Goal: Find specific page/section: Find specific page/section

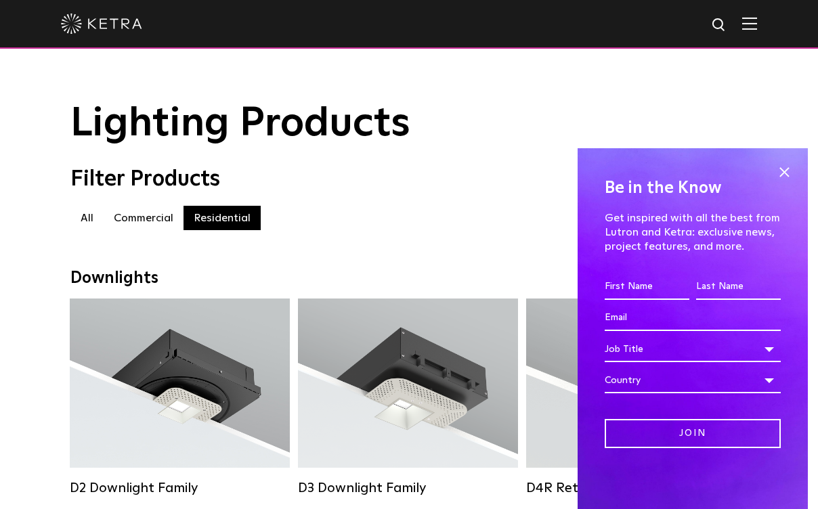
click at [781, 161] on div "Be in the Know Get inspired with all the best from Lutron and [PERSON_NAME]: ex…" at bounding box center [693, 328] width 230 height 361
click at [779, 168] on span at bounding box center [784, 172] width 20 height 20
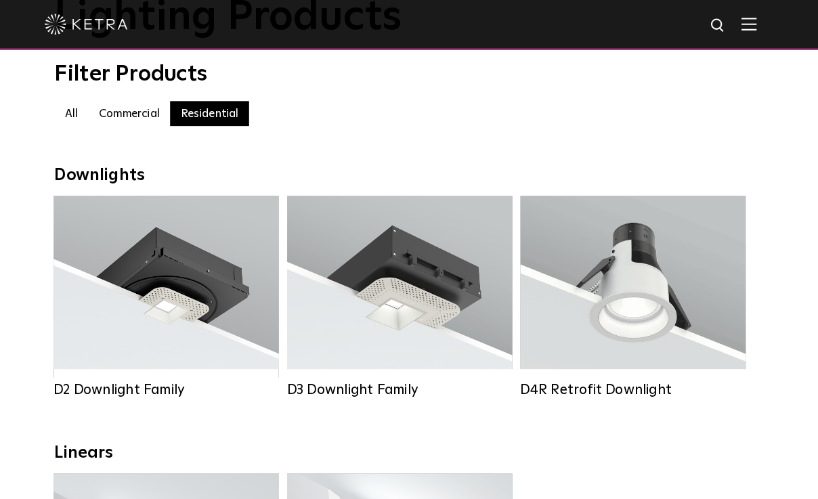
scroll to position [106, 0]
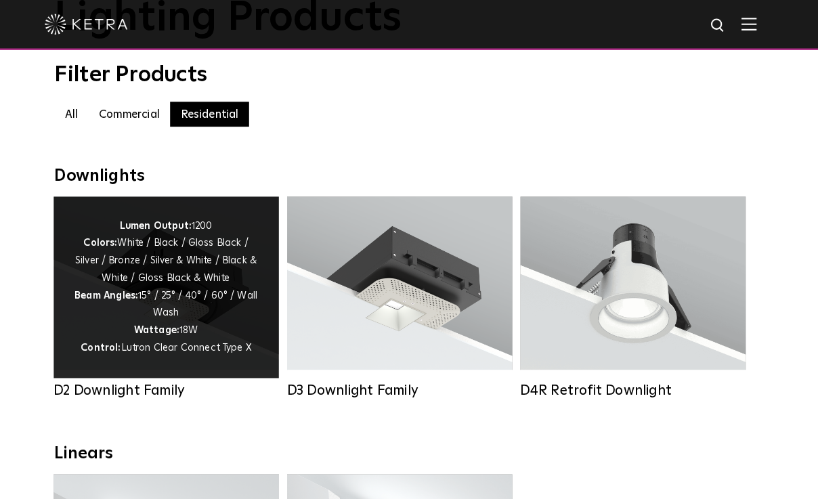
click at [179, 267] on div "Lumen Output: 1200 Colors: White / Black / Gloss Black / Silver / Bronze / Silv…" at bounding box center [180, 281] width 180 height 137
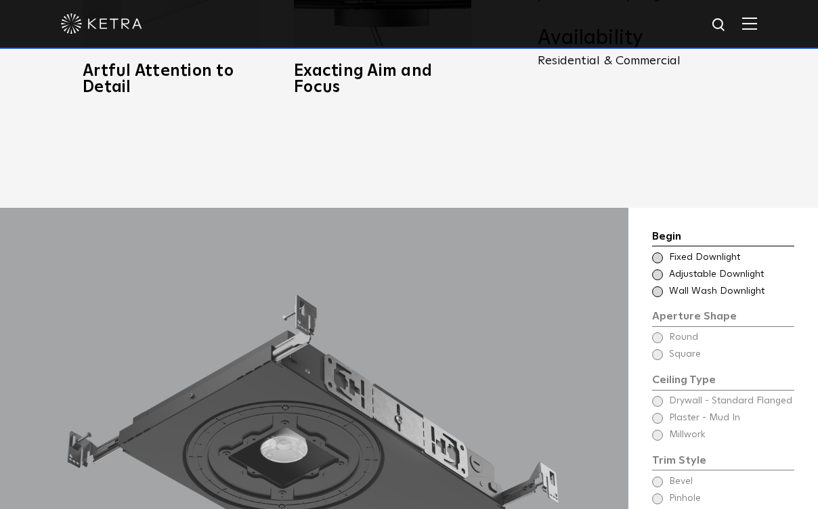
scroll to position [970, 0]
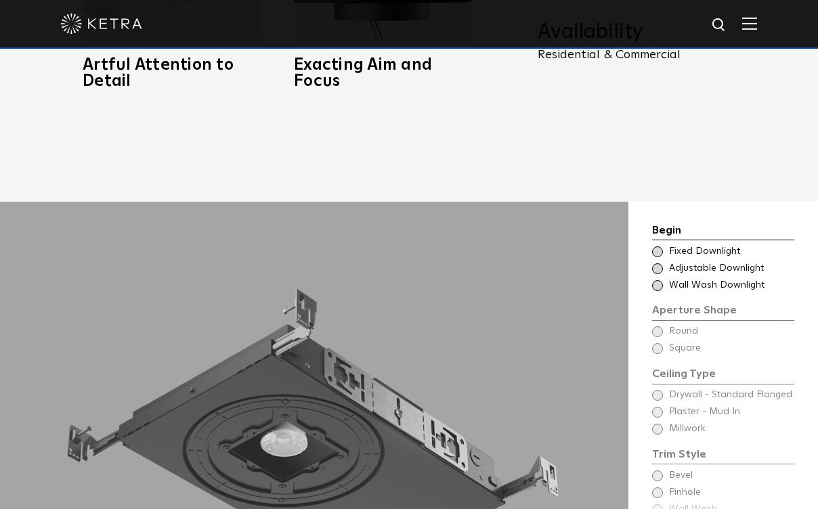
click at [656, 304] on div "Begin Choose Aperture Shape Fixed Downlight Choose Aperture Shape Adjustable Do…" at bounding box center [723, 455] width 142 height 466
click at [655, 306] on div "Begin Choose Aperture Shape Fixed Downlight Choose Aperture Shape Adjustable Do…" at bounding box center [723, 455] width 142 height 466
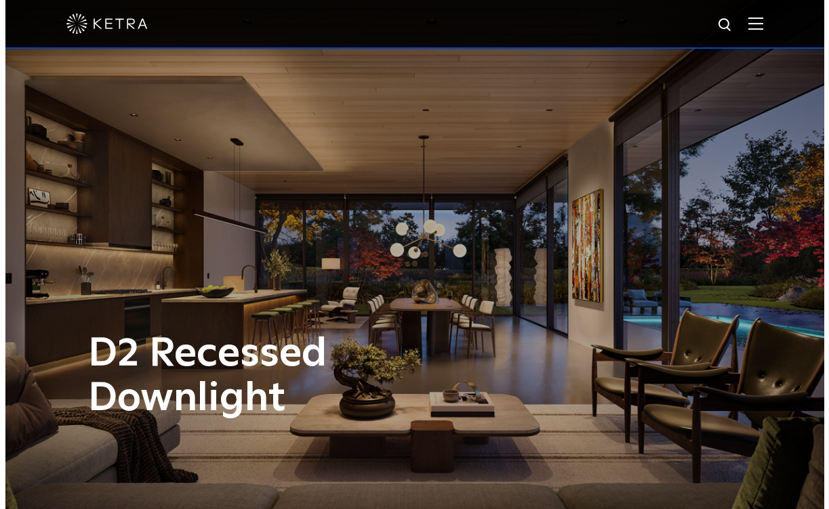
scroll to position [0, 0]
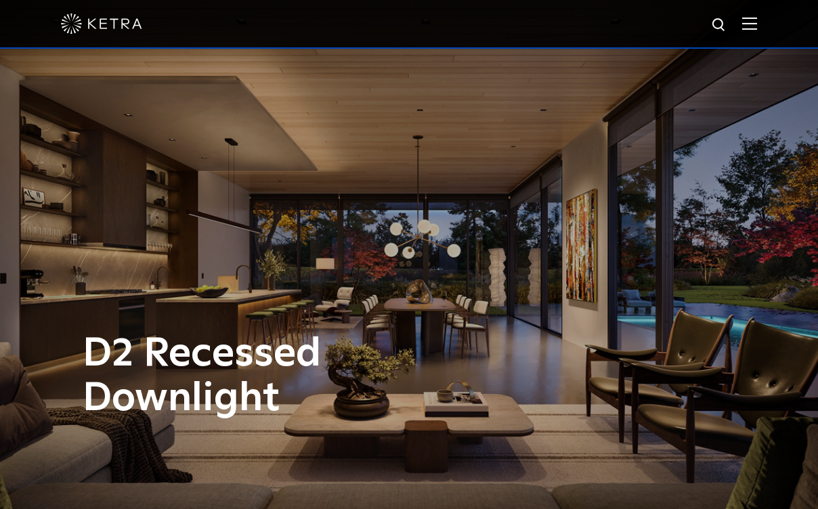
click at [757, 28] on img at bounding box center [750, 23] width 15 height 13
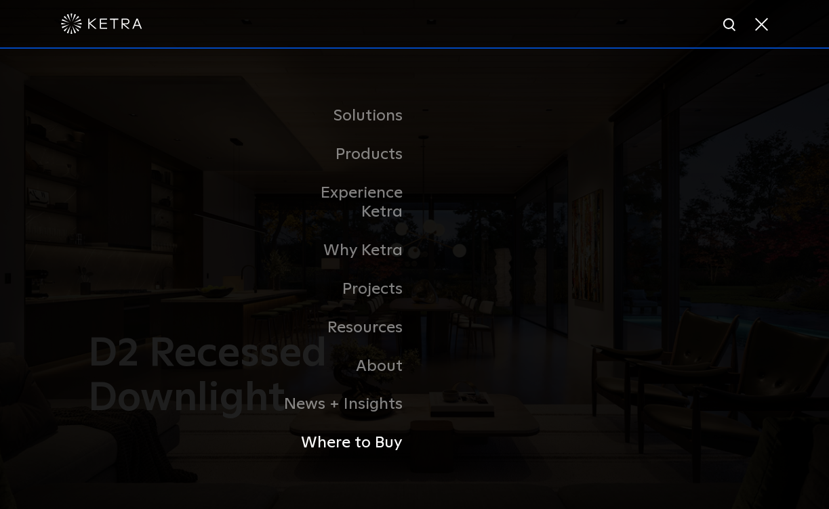
click at [340, 433] on link "Where to Buy" at bounding box center [345, 443] width 139 height 39
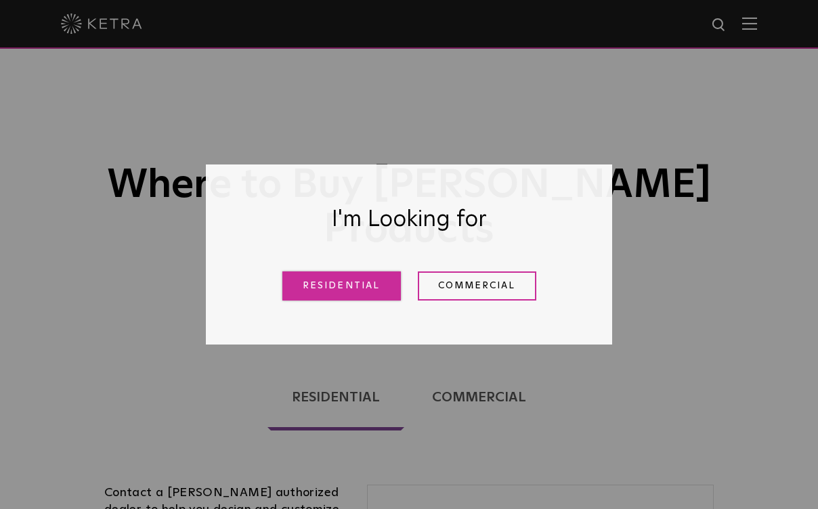
click at [369, 292] on link "Residential" at bounding box center [342, 286] width 119 height 29
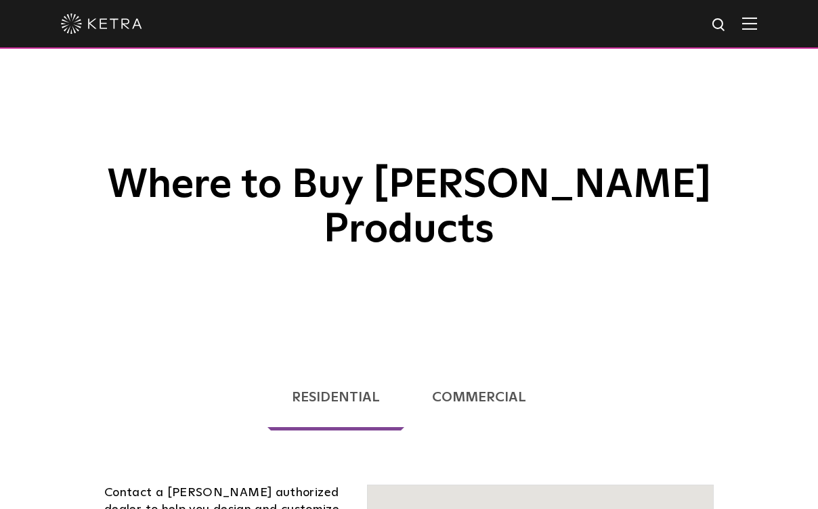
scroll to position [346, 0]
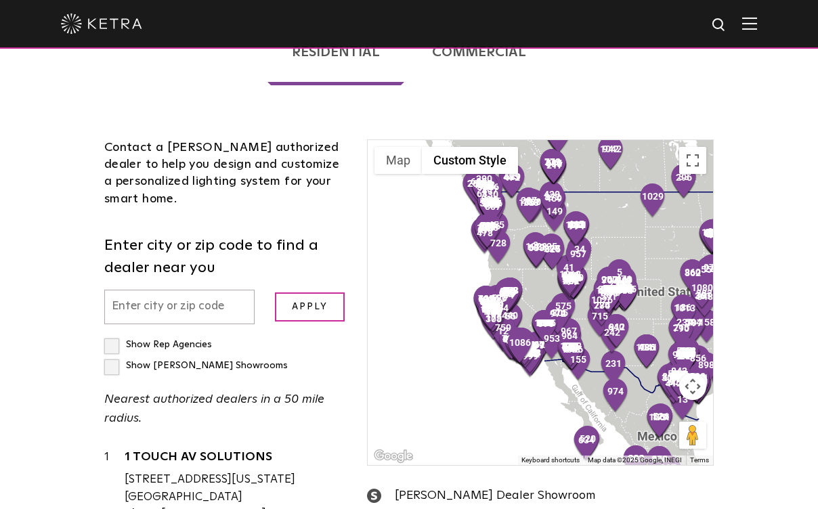
click at [153, 290] on input "text" at bounding box center [179, 307] width 150 height 35
type input "92103"
click at [306, 293] on input "Apply" at bounding box center [310, 307] width 70 height 29
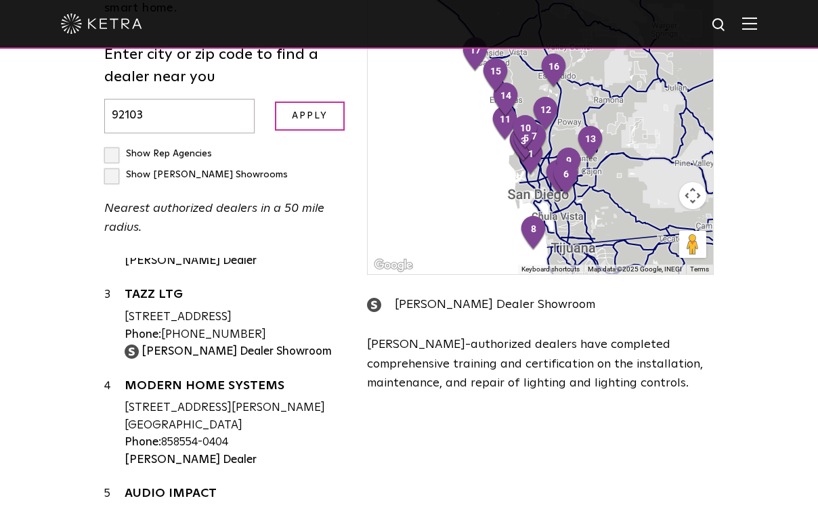
scroll to position [170, 0]
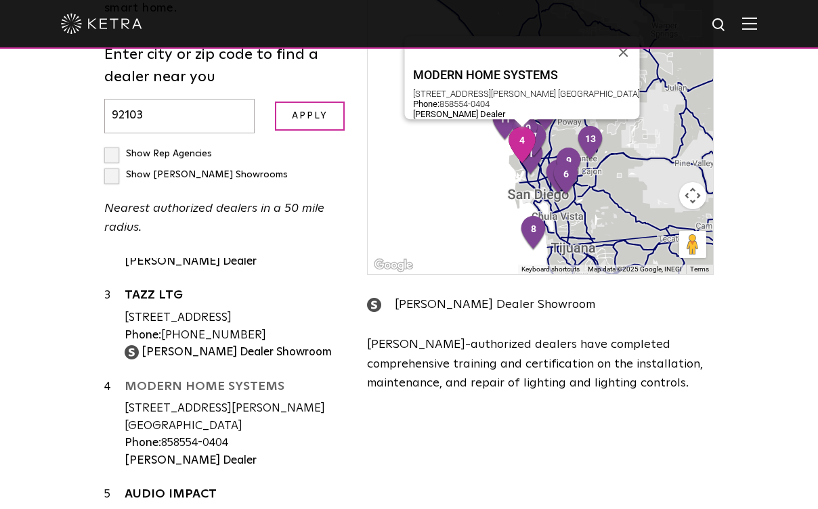
click at [180, 381] on link "MODERN HOME SYSTEMS" at bounding box center [236, 389] width 222 height 17
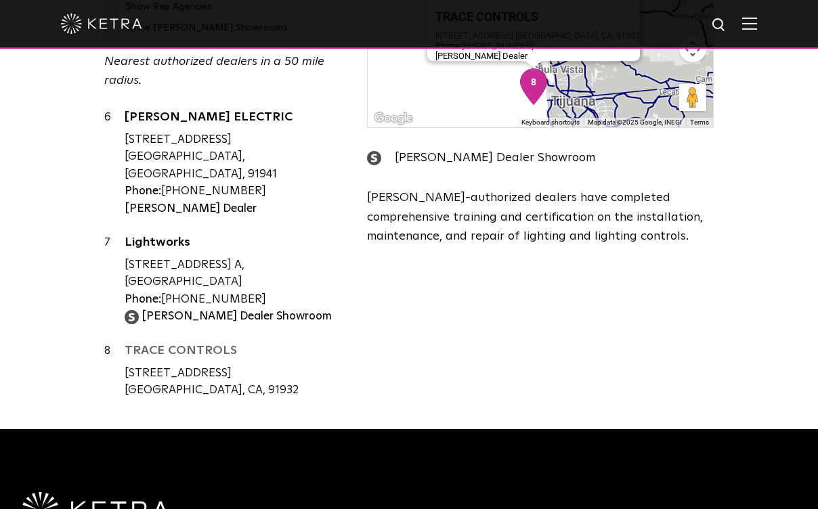
scroll to position [489, 0]
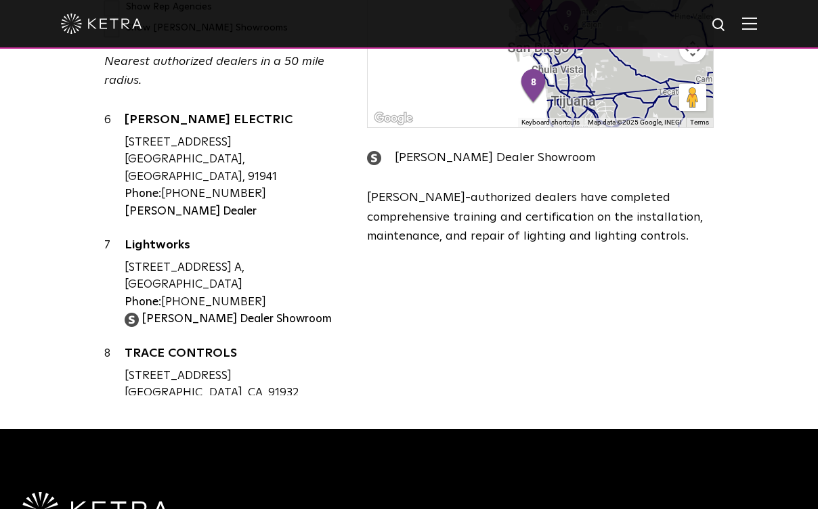
click at [148, 314] on strong "Ketra Dealer Showroom" at bounding box center [237, 320] width 190 height 12
click at [165, 314] on strong "Ketra Dealer Showroom" at bounding box center [237, 320] width 190 height 12
click at [241, 314] on strong "Ketra Dealer Showroom" at bounding box center [237, 320] width 190 height 12
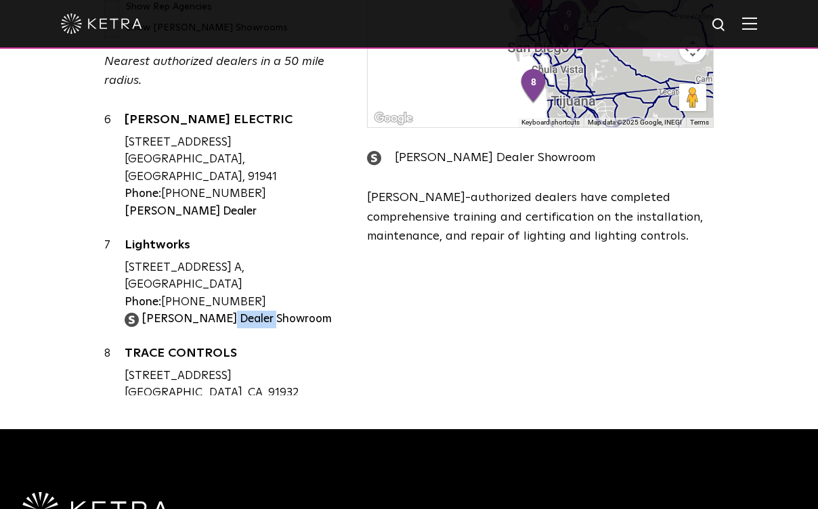
click at [241, 314] on strong "Ketra Dealer Showroom" at bounding box center [237, 320] width 190 height 12
drag, startPoint x: 241, startPoint y: 268, endPoint x: 151, endPoint y: 257, distance: 90.0
click at [151, 257] on div "Lightworks 9880 Via Pasar Ste. A, San Diego, CA, 92126 Phone: 858-457-9100 Ketr…" at bounding box center [236, 282] width 222 height 91
click at [155, 314] on strong "Ketra Dealer Showroom" at bounding box center [237, 320] width 190 height 12
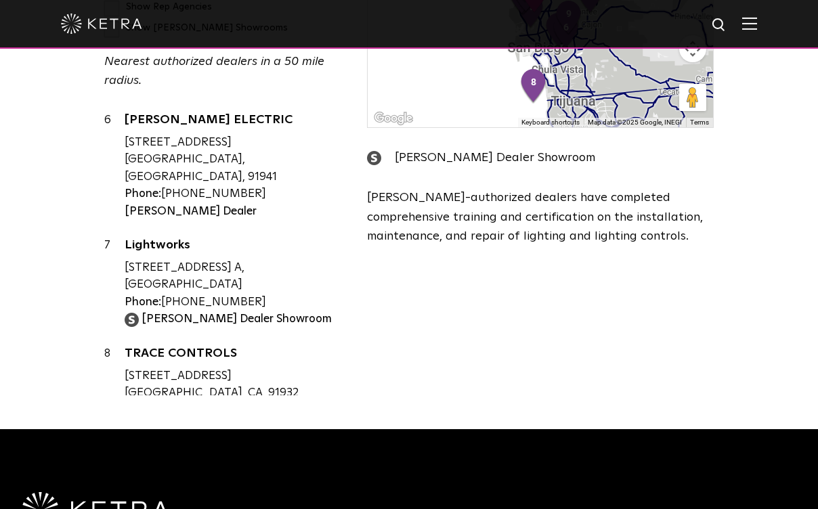
drag, startPoint x: 155, startPoint y: 268, endPoint x: 267, endPoint y: 276, distance: 112.1
click at [265, 276] on div "1 LIGHTSTYLE AUTOMATED SYSTEMS 5725 KEARNY VILLA RD STE M, SAN DIEGO, CA, 92123…" at bounding box center [225, 253] width 243 height 285
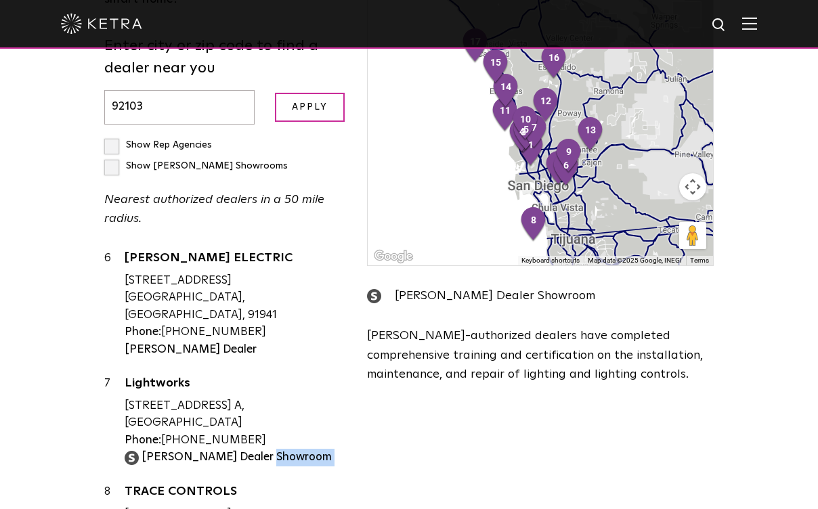
scroll to position [545, 0]
click at [369, 327] on p "Ketra-authorized dealers have completed comprehensive training and certificatio…" at bounding box center [541, 356] width 348 height 58
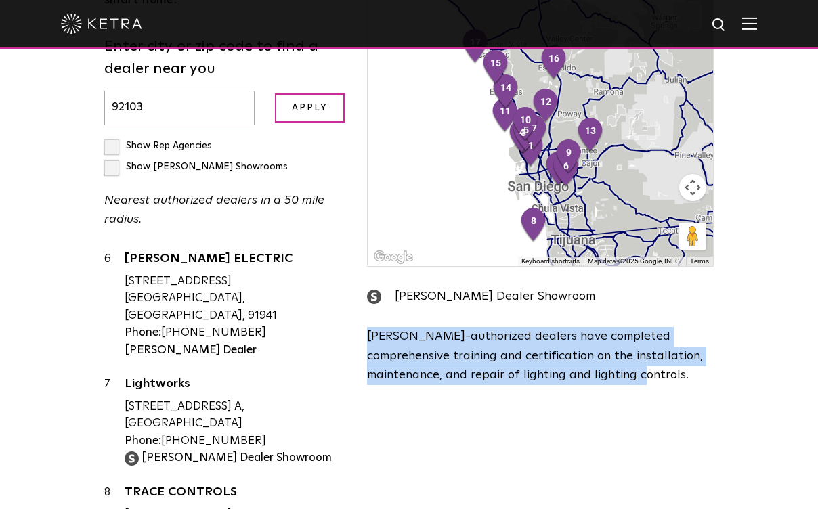
drag, startPoint x: 369, startPoint y: 289, endPoint x: 562, endPoint y: 310, distance: 194.3
click at [562, 327] on p "Ketra-authorized dealers have completed comprehensive training and certificatio…" at bounding box center [541, 356] width 348 height 58
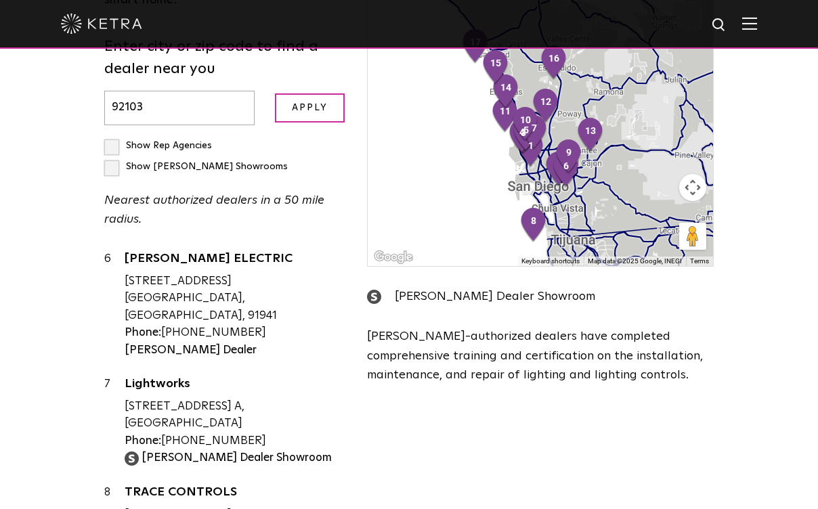
click at [423, 287] on div "Ketra Dealer Showroom" at bounding box center [541, 297] width 348 height 20
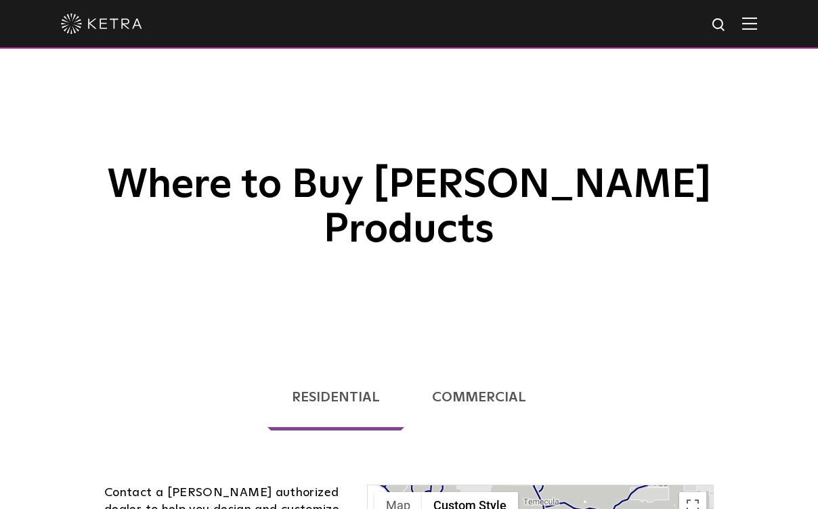
scroll to position [0, 0]
click at [323, 364] on link "Residential" at bounding box center [336, 397] width 137 height 66
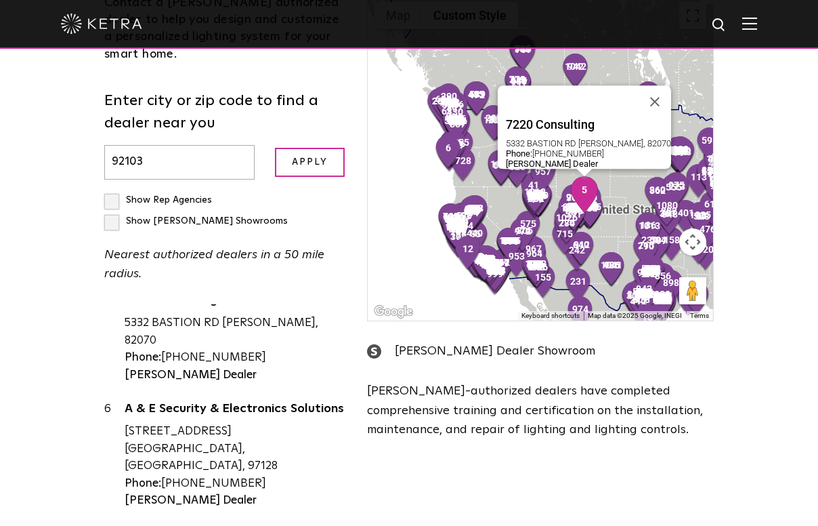
scroll to position [383, 0]
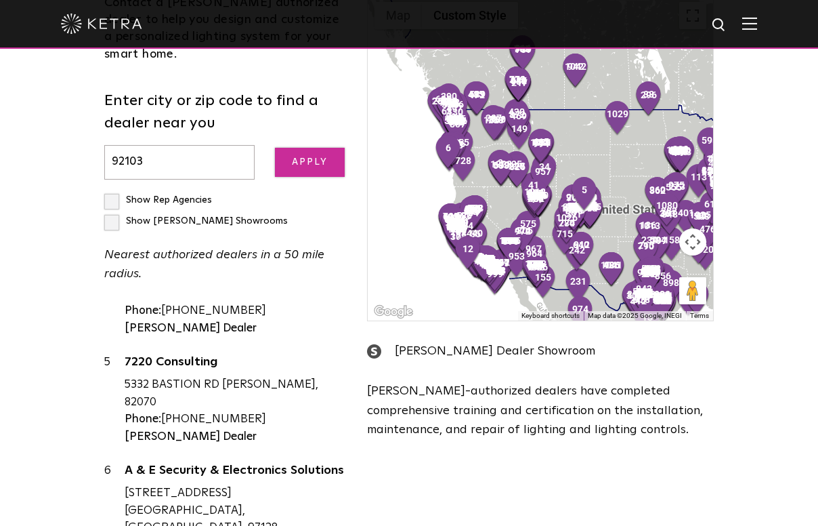
click at [308, 148] on input "Apply" at bounding box center [310, 162] width 70 height 29
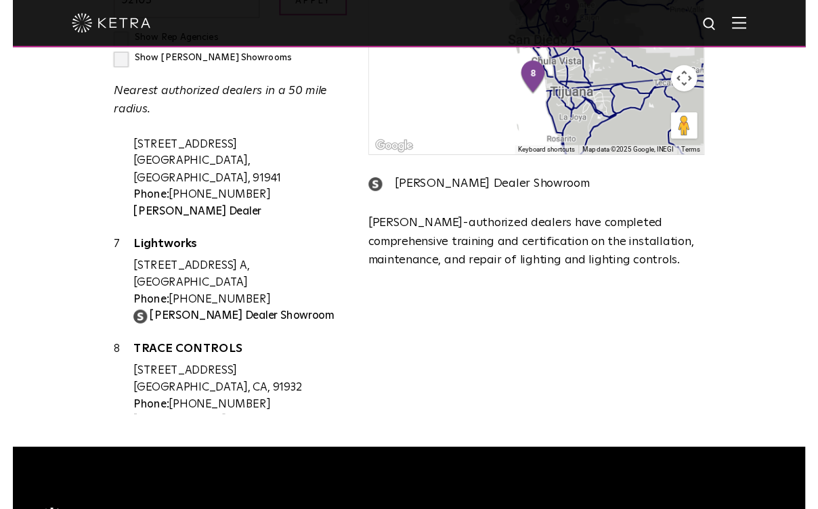
scroll to position [513, 0]
